Goal: Task Accomplishment & Management: Manage account settings

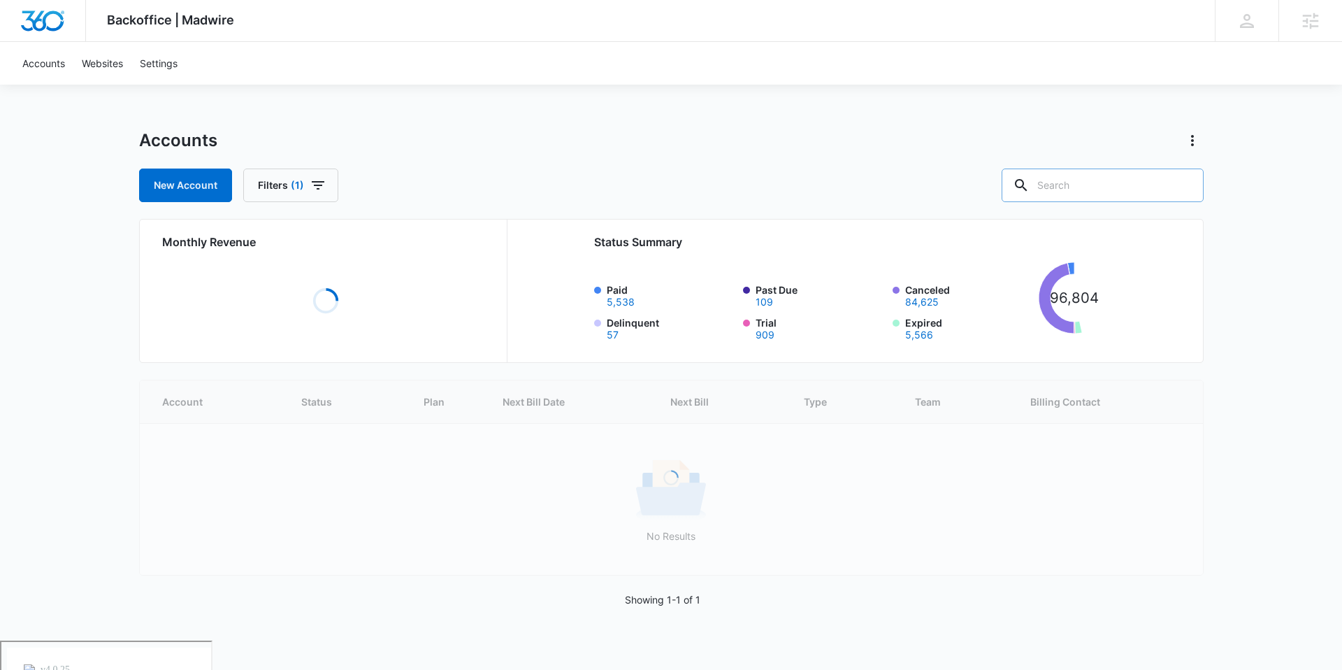
click at [1083, 187] on input "text" at bounding box center [1103, 185] width 202 height 34
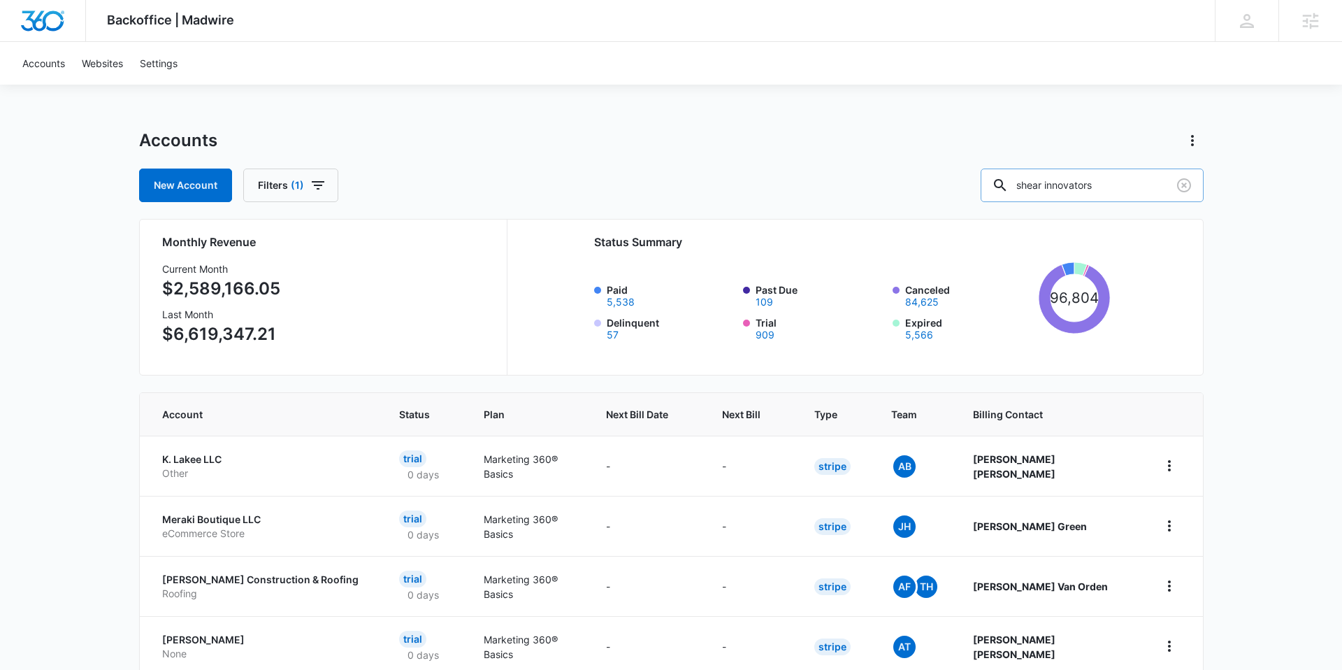
type input "shear innovators"
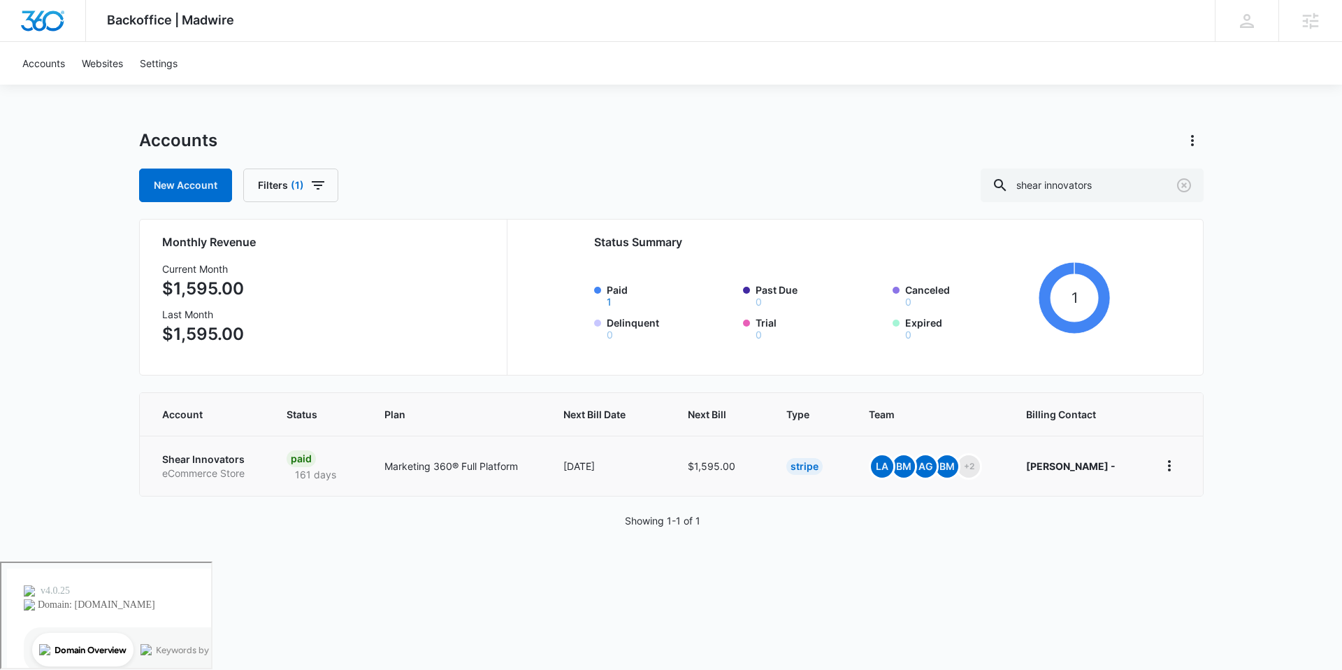
click at [217, 464] on p "Shear Innovators" at bounding box center [207, 459] width 91 height 14
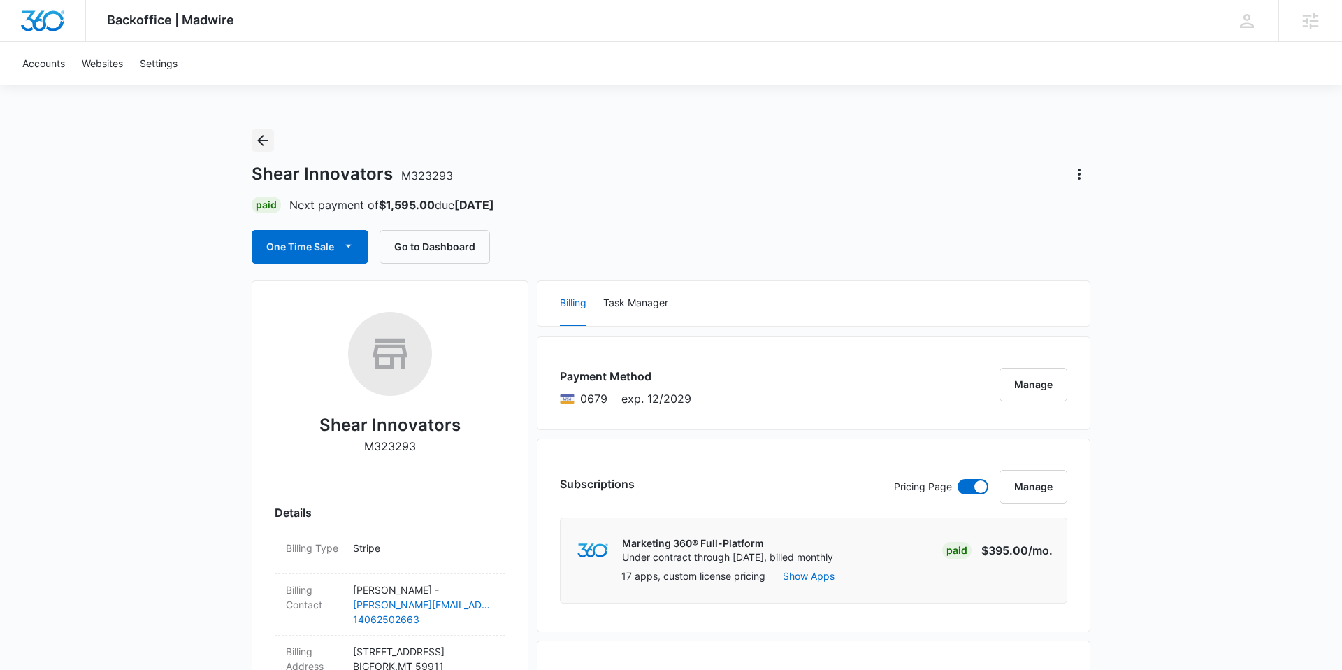
click at [269, 140] on icon "Back" at bounding box center [262, 140] width 17 height 17
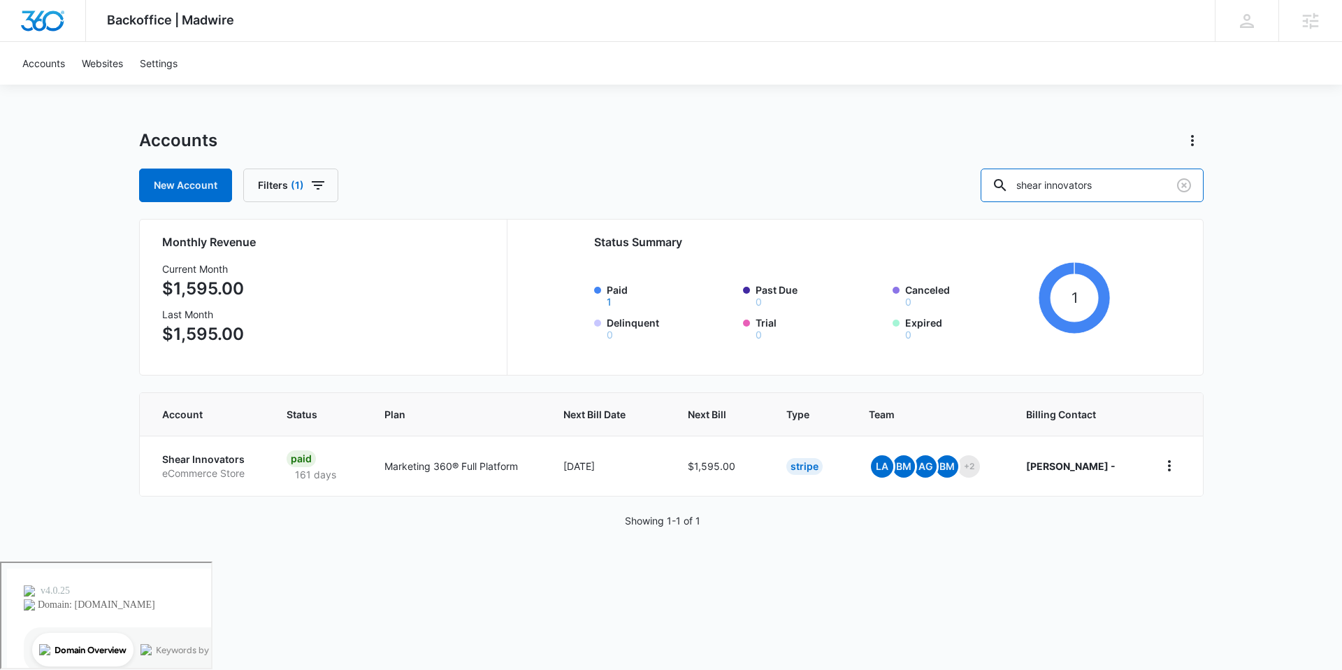
drag, startPoint x: 1146, startPoint y: 187, endPoint x: 992, endPoint y: 189, distance: 153.8
click at [992, 189] on div "New Account Filters (1) shear innovators" at bounding box center [671, 185] width 1064 height 34
type input "water soapy"
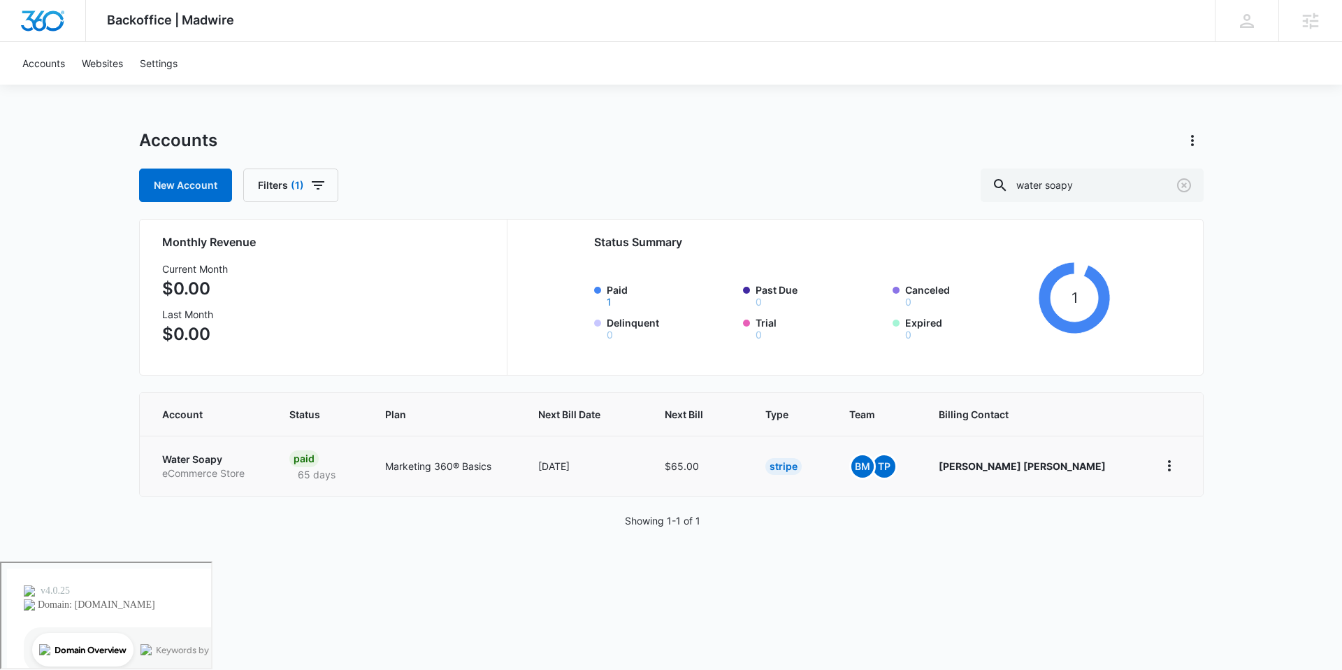
click at [180, 466] on p "eCommerce Store" at bounding box center [209, 473] width 94 height 14
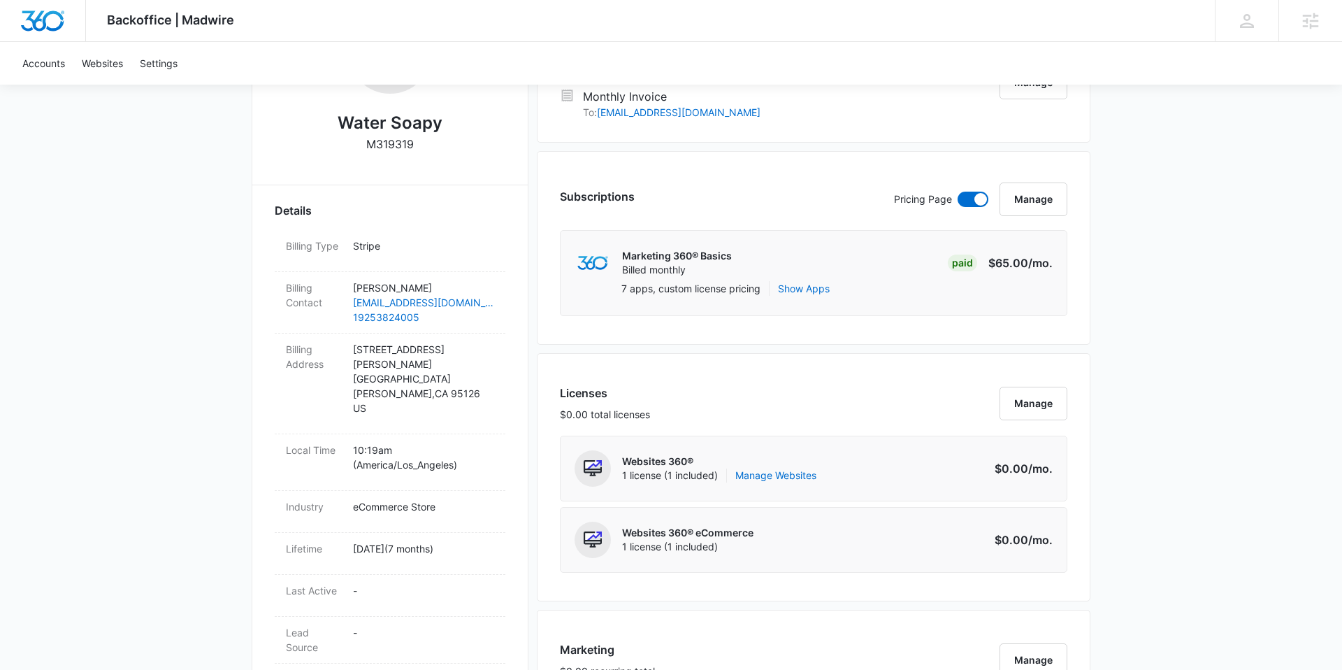
scroll to position [391, 0]
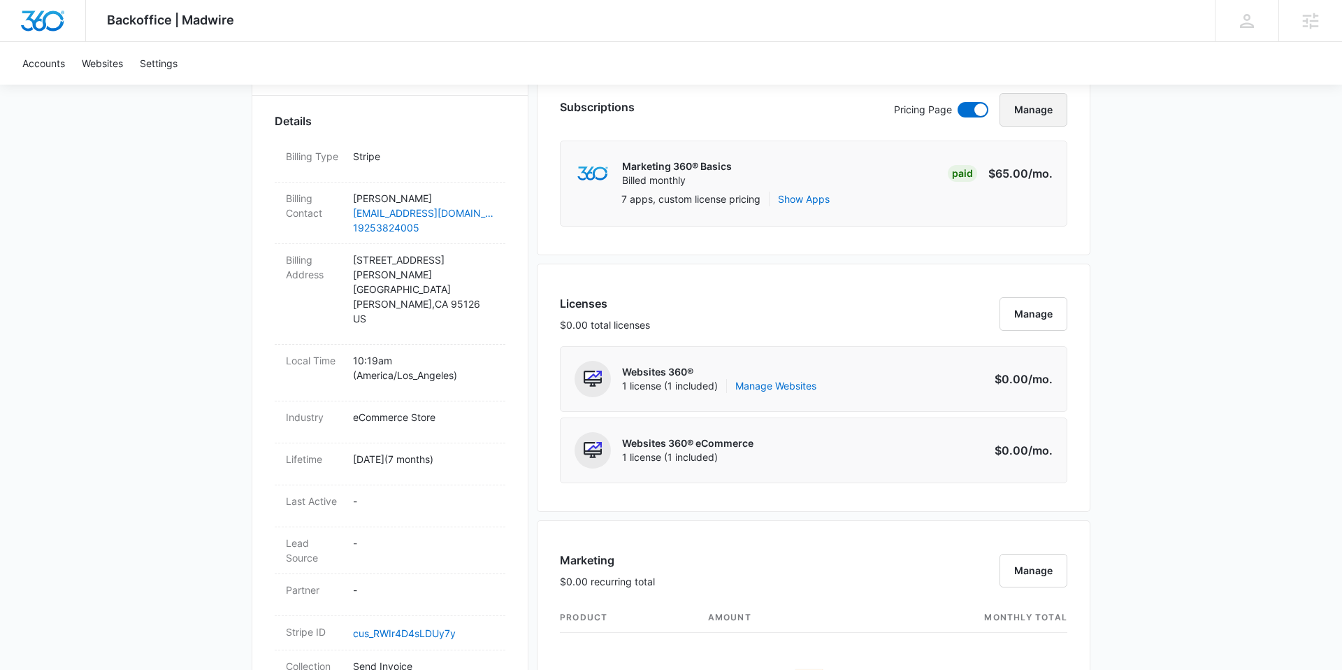
click at [1024, 117] on button "Manage" at bounding box center [1033, 110] width 68 height 34
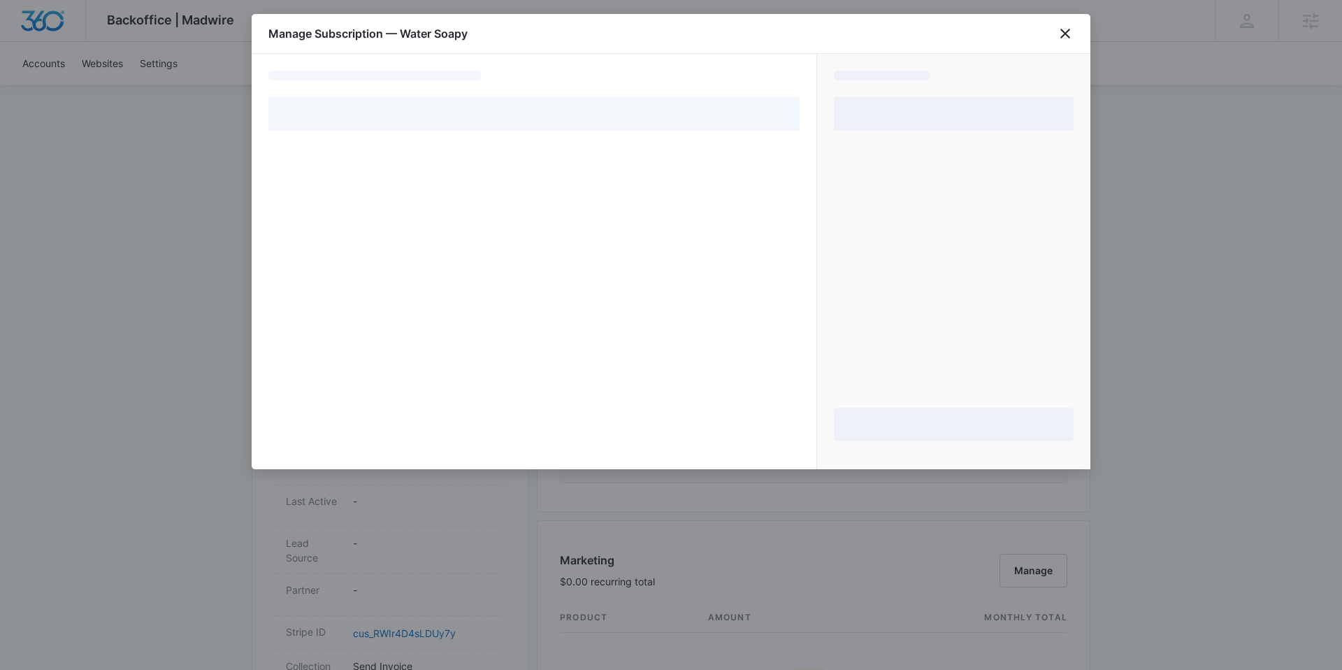
select select "MANUAL_INVOICE"
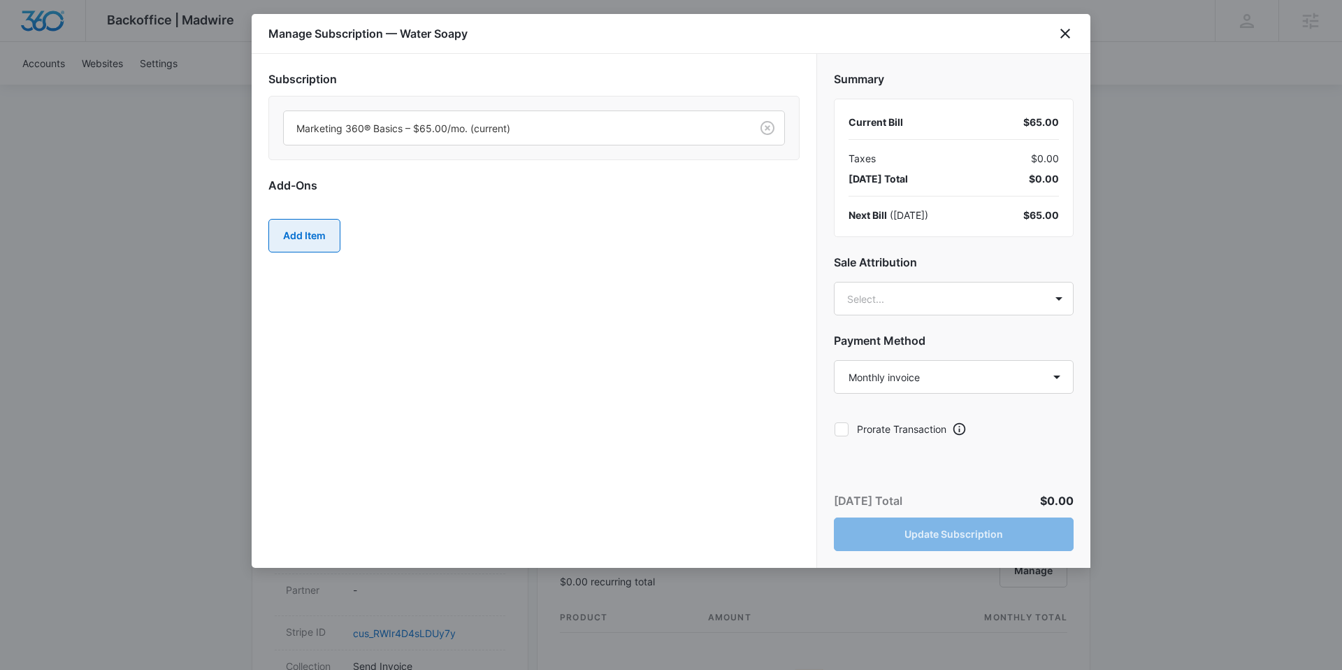
click at [323, 242] on button "Add Item" at bounding box center [304, 236] width 72 height 34
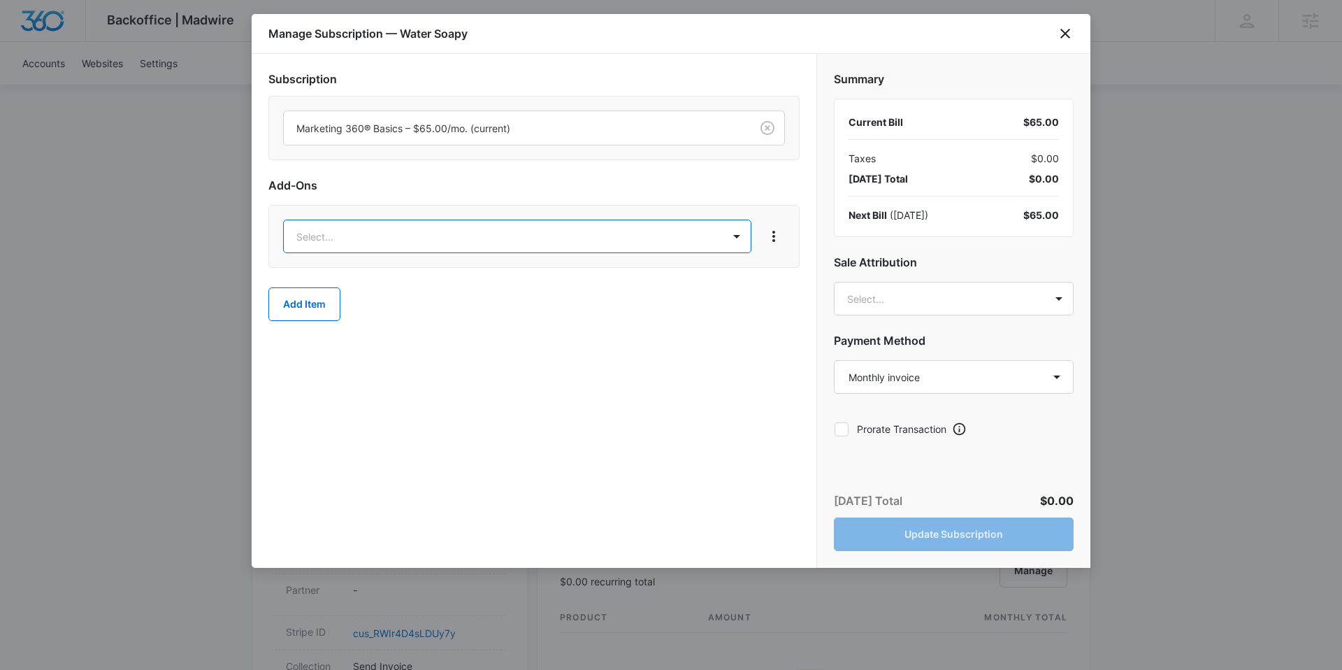
click at [411, 241] on body "Backoffice | Madwire Apps Settings BM Brianna McLatchie brianna.mclatchie@madwi…" at bounding box center [671, 669] width 1342 height 2120
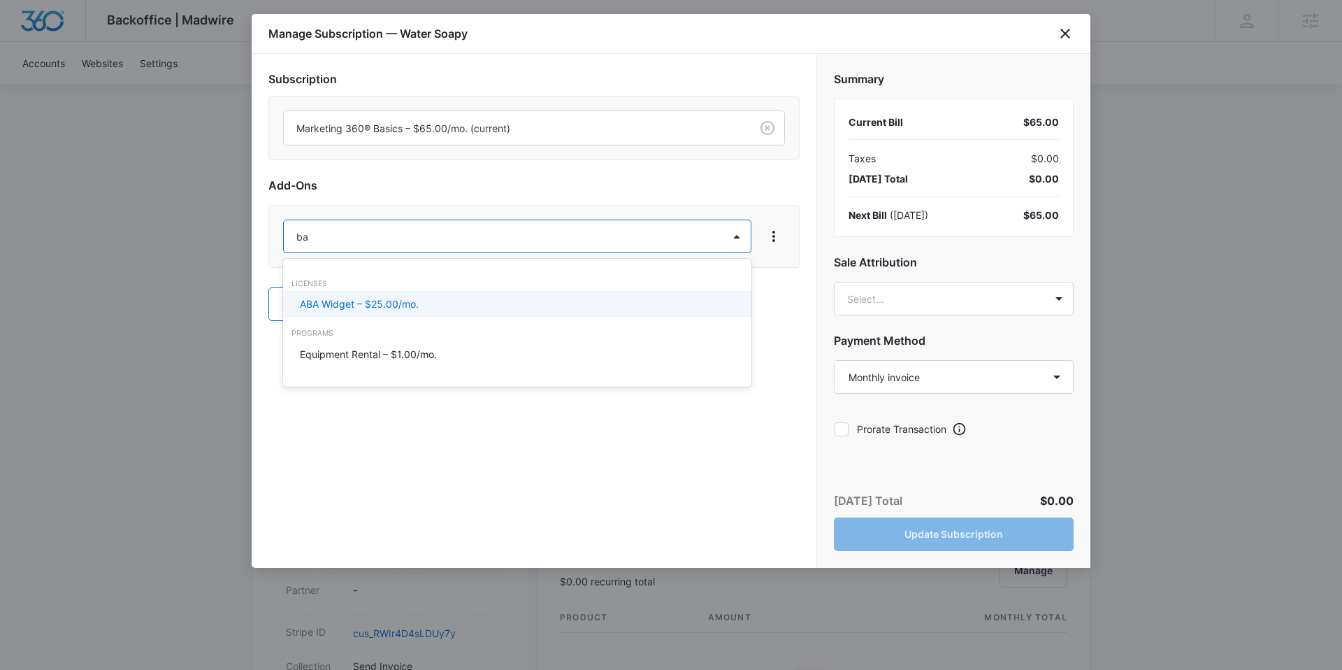
type input "b"
type input "p"
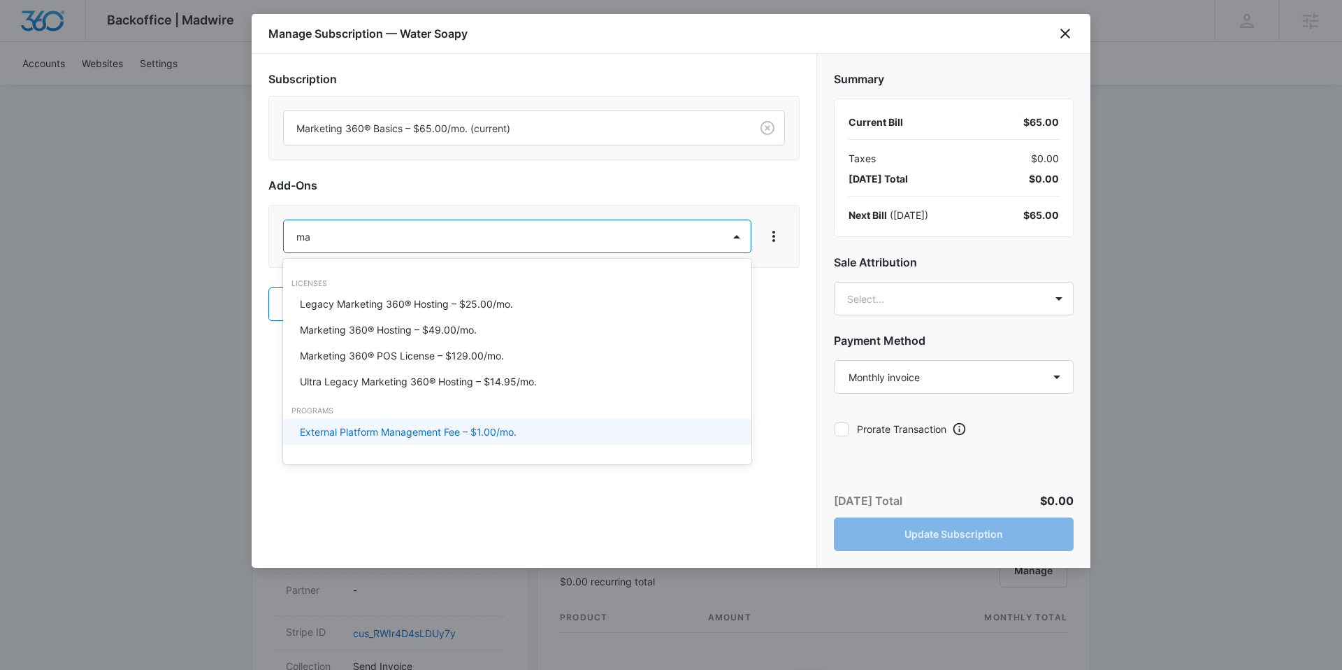
type input "m"
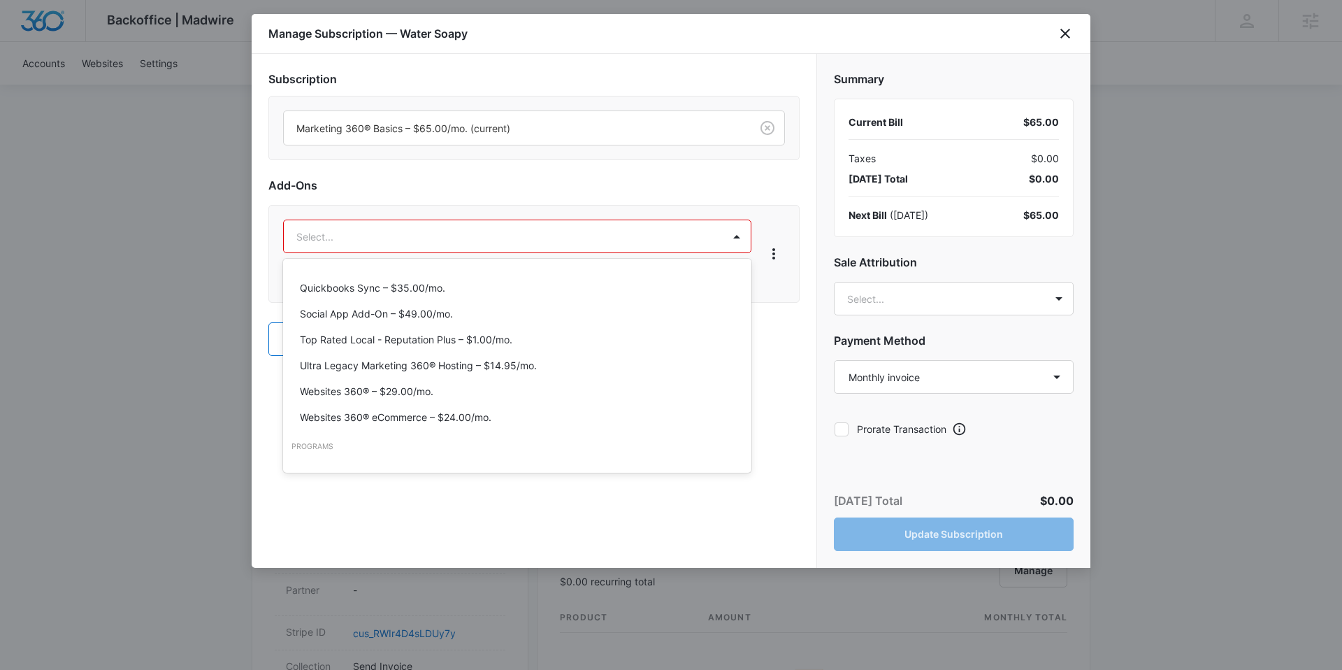
scroll to position [224, 0]
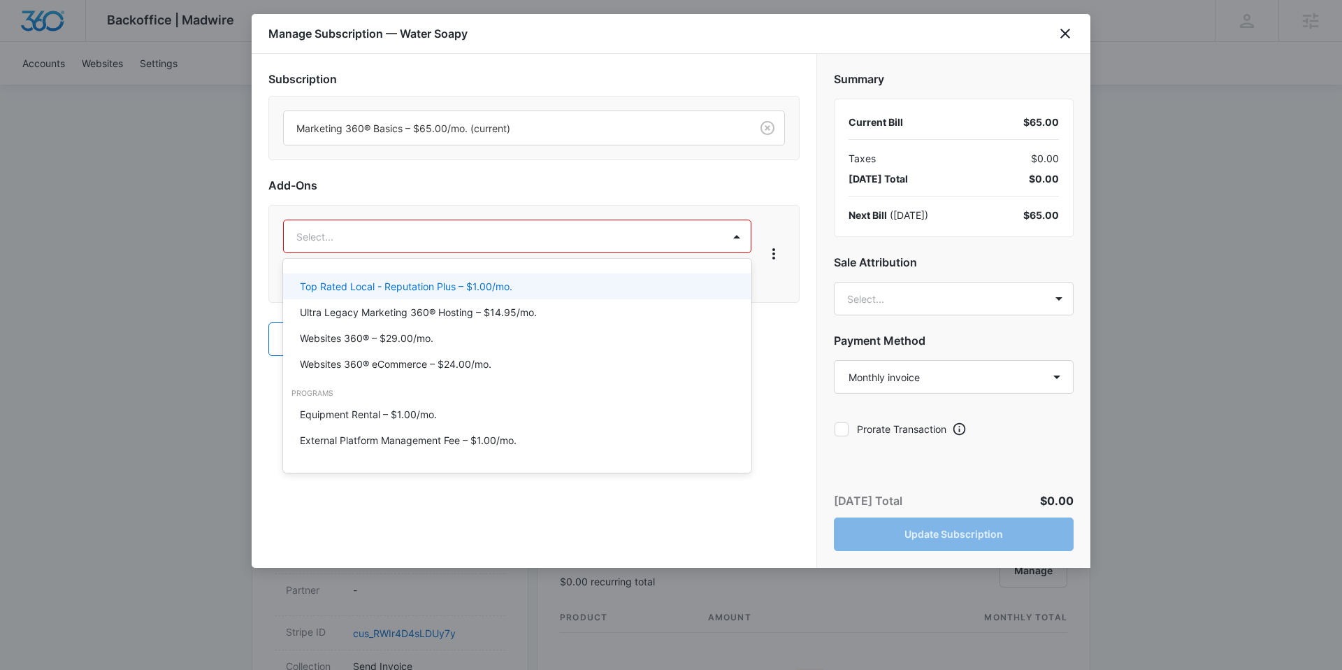
click at [1064, 38] on div at bounding box center [671, 335] width 1342 height 670
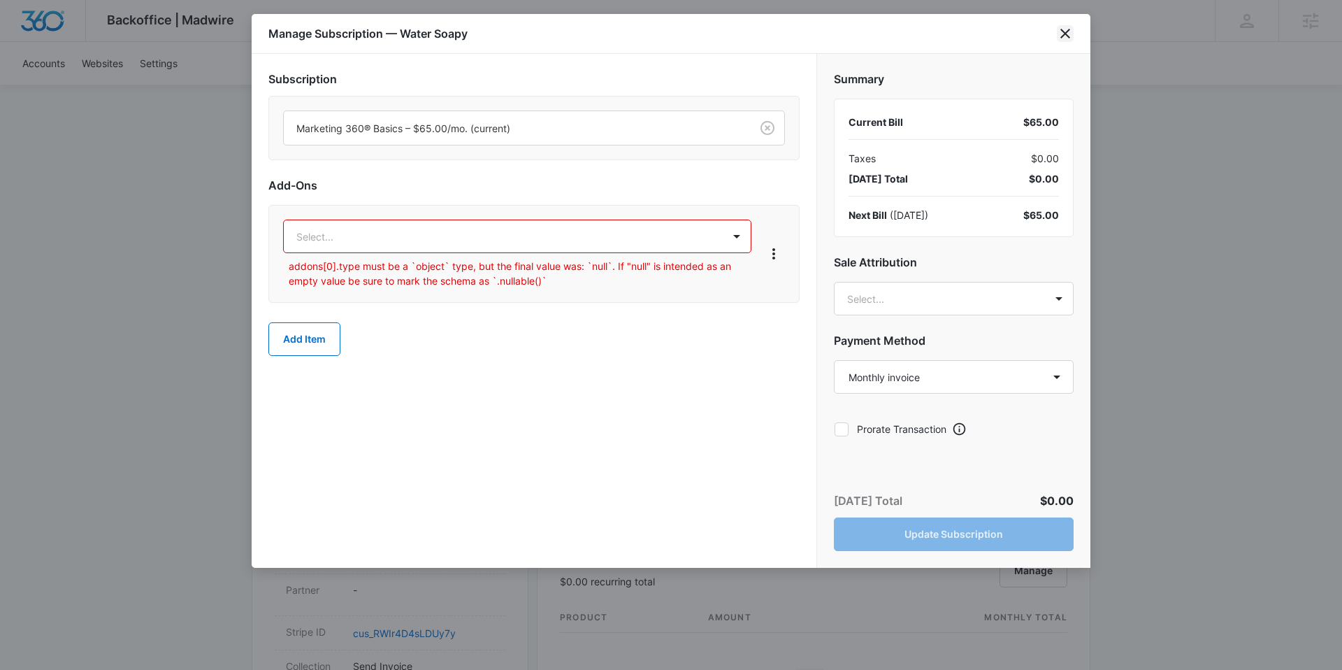
click at [1063, 36] on icon "close" at bounding box center [1065, 33] width 17 height 17
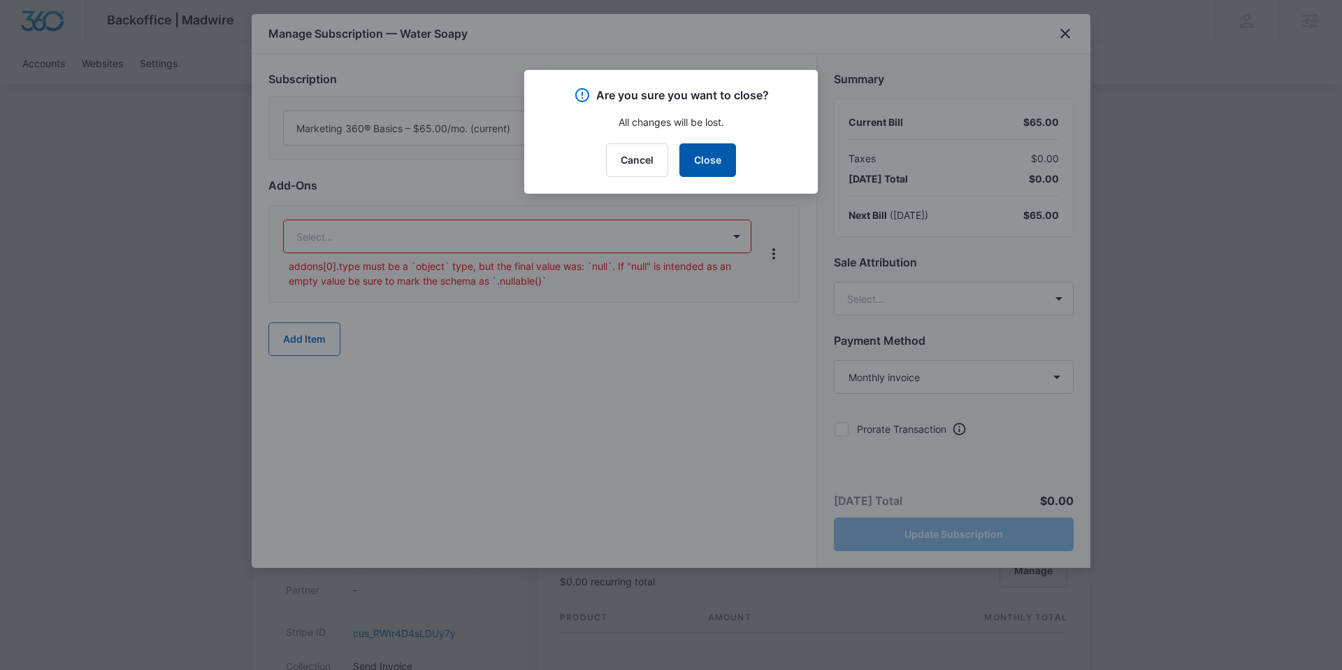
click at [707, 157] on button "Close" at bounding box center [707, 160] width 57 height 34
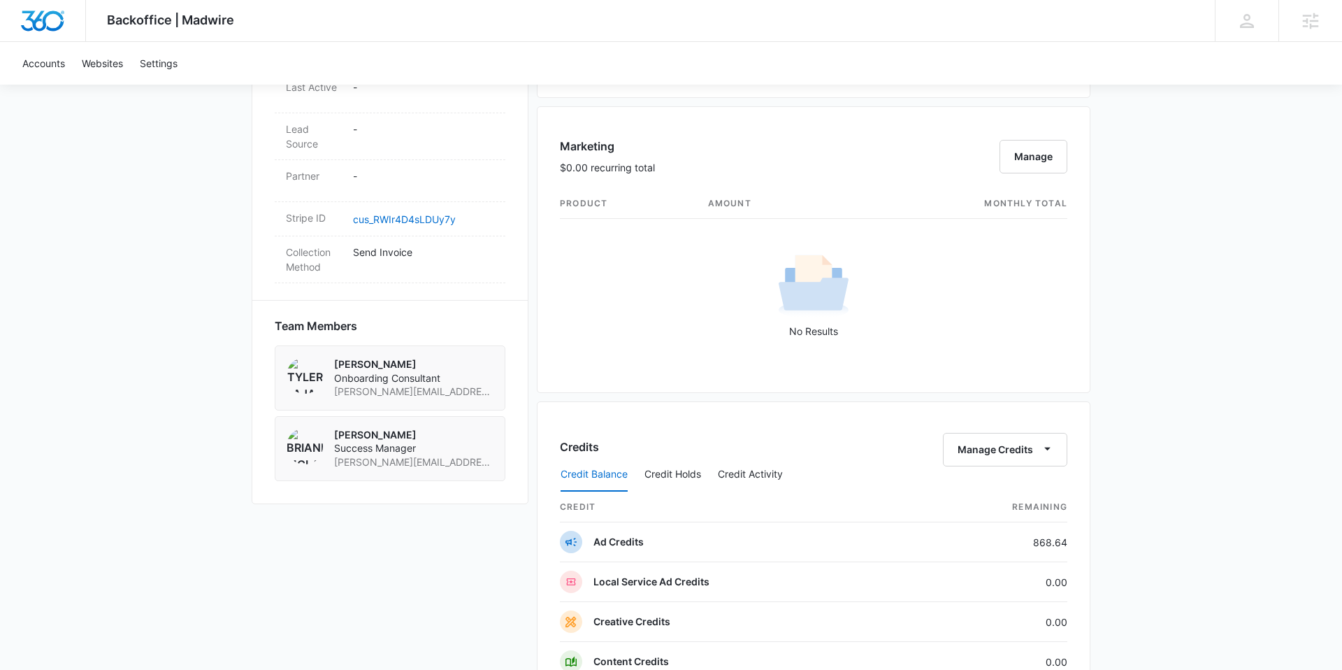
scroll to position [807, 0]
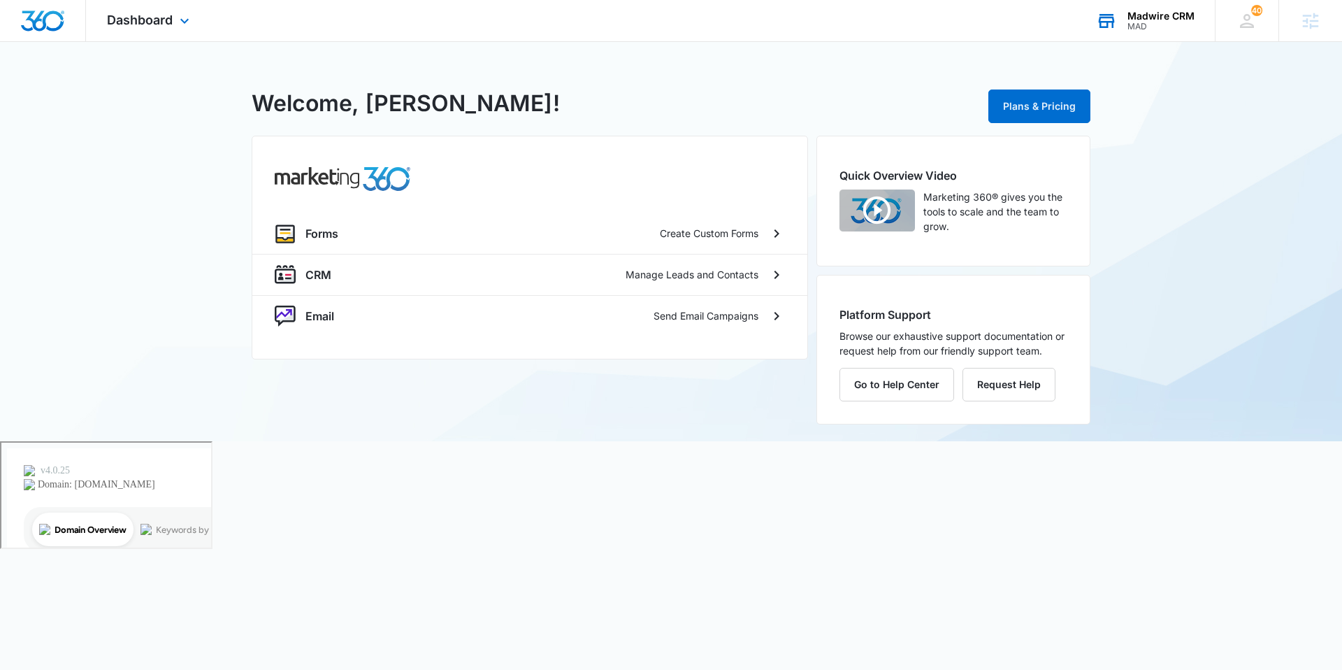
click at [1136, 36] on div "Madwire CRM MAD Your Accounts View All" at bounding box center [1145, 20] width 140 height 41
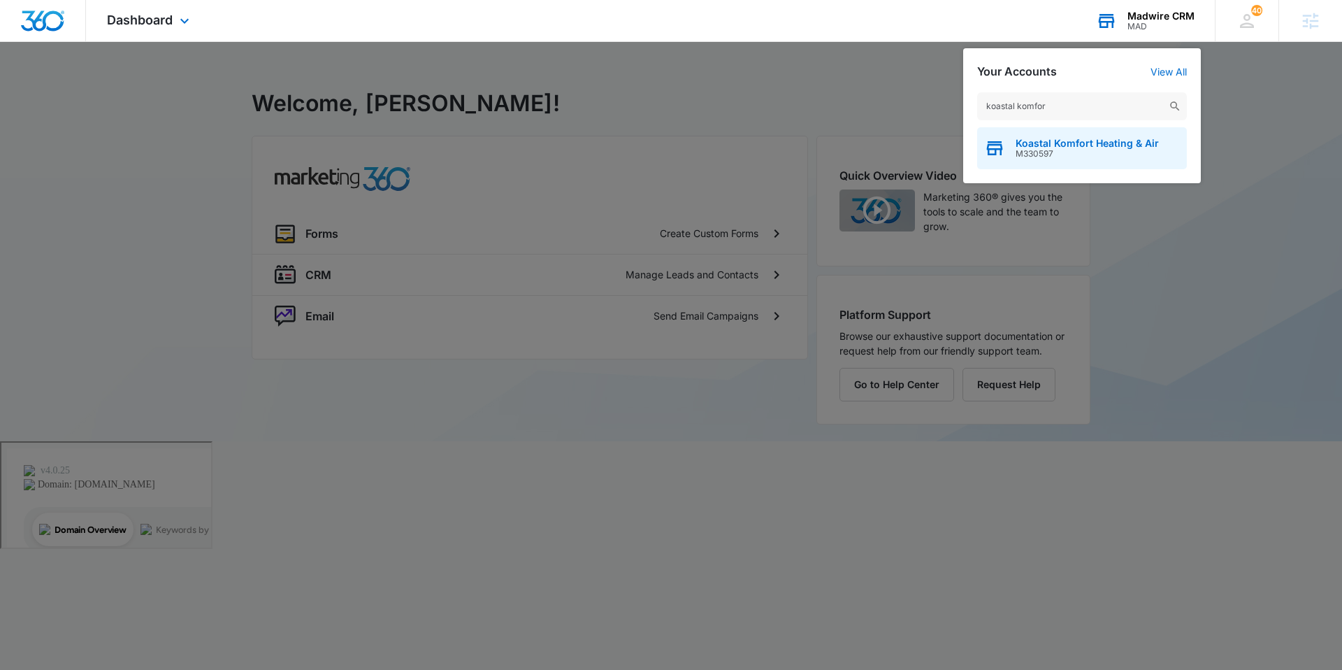
type input "koastal komfor"
click at [1092, 151] on span "M330597" at bounding box center [1086, 154] width 143 height 10
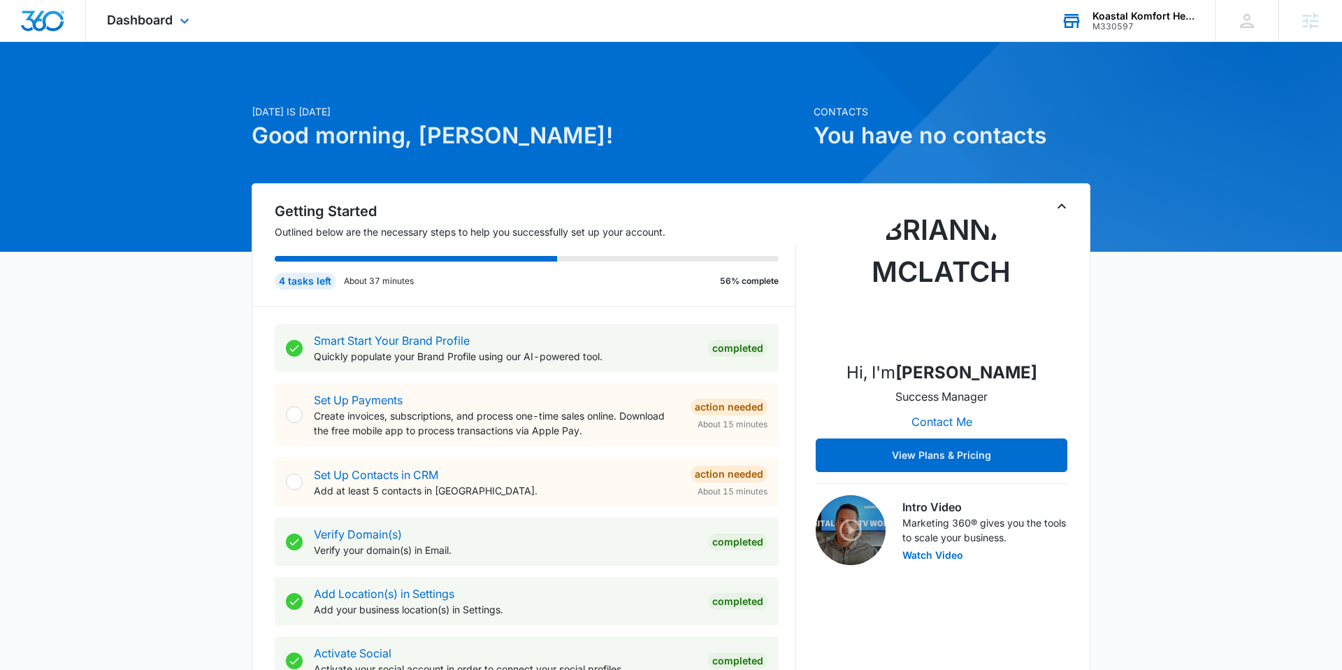
click at [154, 30] on div "Dashboard Apps Reputation Websites Forms CRM Email Social Payments POS Content …" at bounding box center [150, 20] width 128 height 41
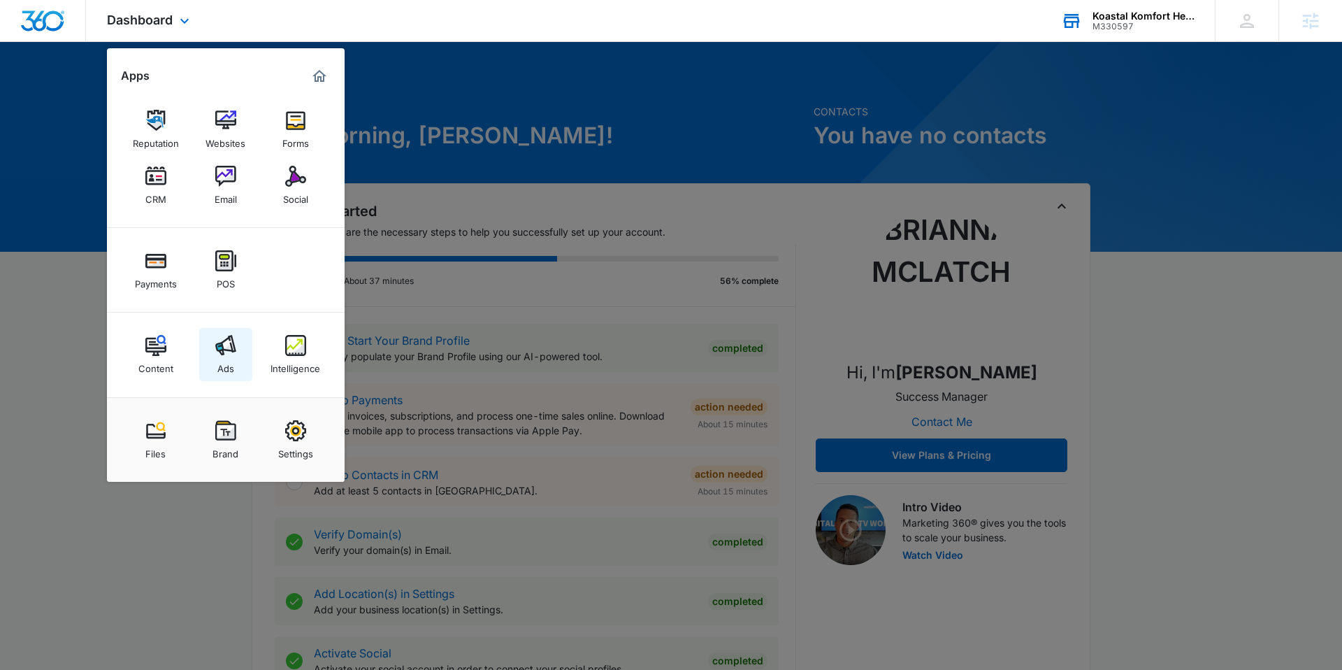
click at [229, 359] on div "Ads" at bounding box center [225, 365] width 17 height 18
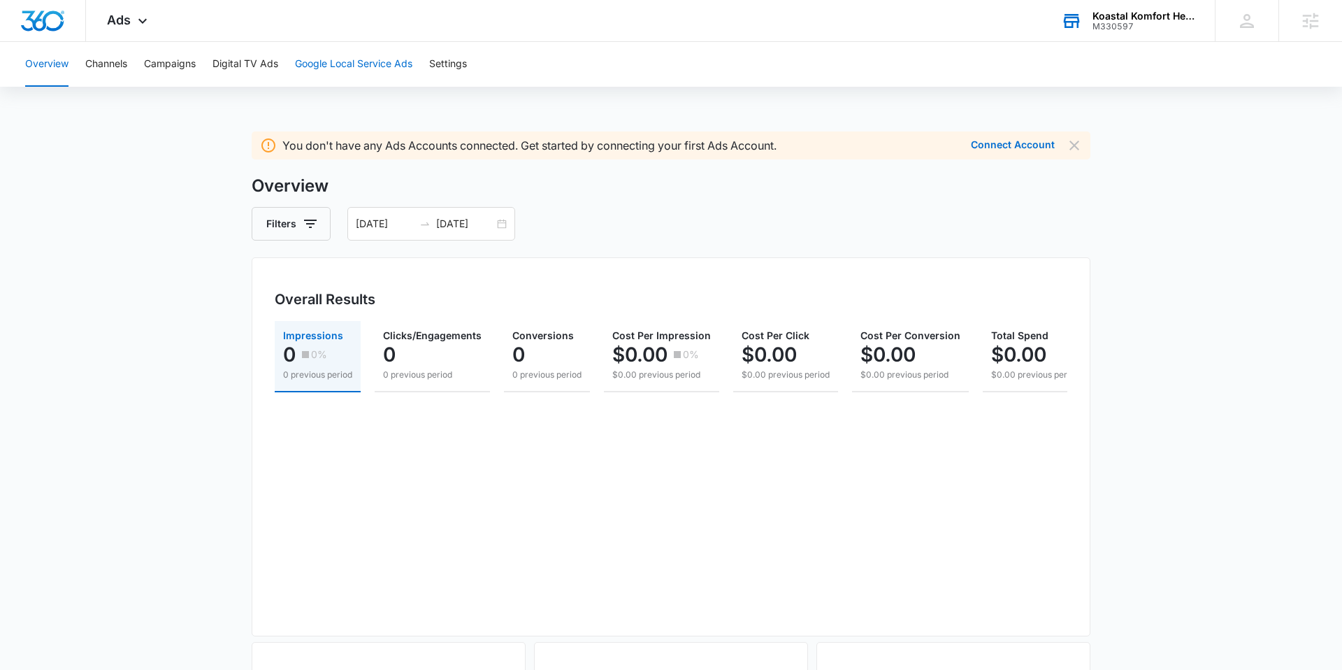
click at [350, 66] on button "Google Local Service Ads" at bounding box center [353, 64] width 117 height 45
